Goal: Navigation & Orientation: Find specific page/section

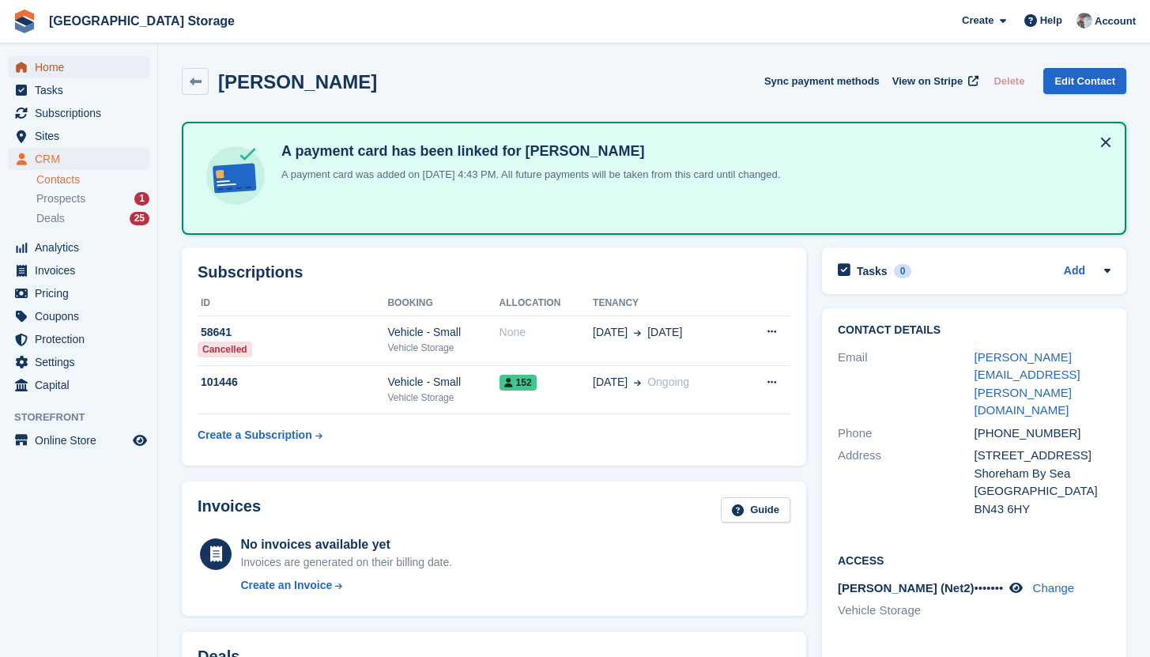
click at [70, 74] on span "Home" at bounding box center [82, 67] width 95 height 22
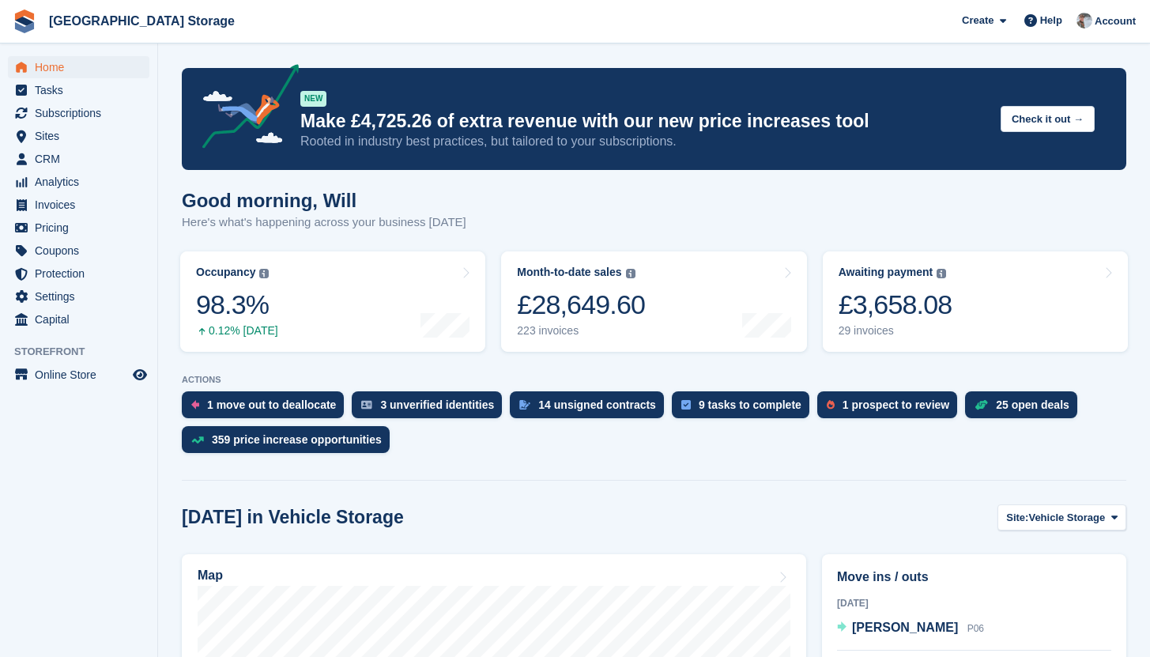
click at [614, 41] on span "Gatewick Farm Storage Create Subscription Invoice Contact Deal Discount Page He…" at bounding box center [575, 21] width 1150 height 43
